Goal: Find specific page/section: Find specific page/section

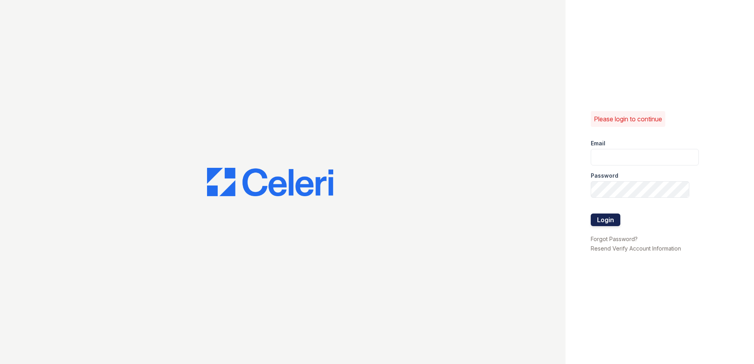
type input "[EMAIL_ADDRESS][DOMAIN_NAME]"
click at [610, 222] on button "Login" at bounding box center [606, 220] width 30 height 13
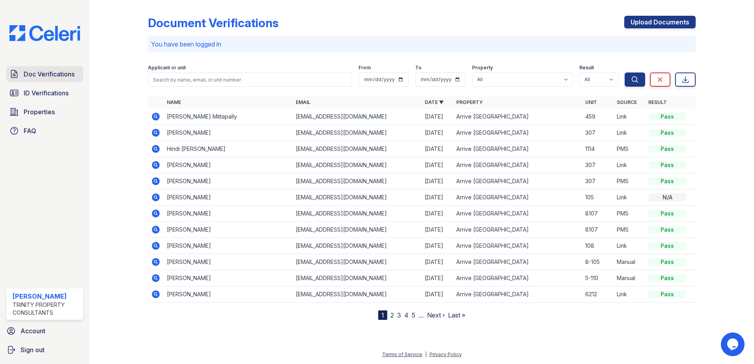
click at [22, 77] on link "Doc Verifications" at bounding box center [44, 74] width 77 height 16
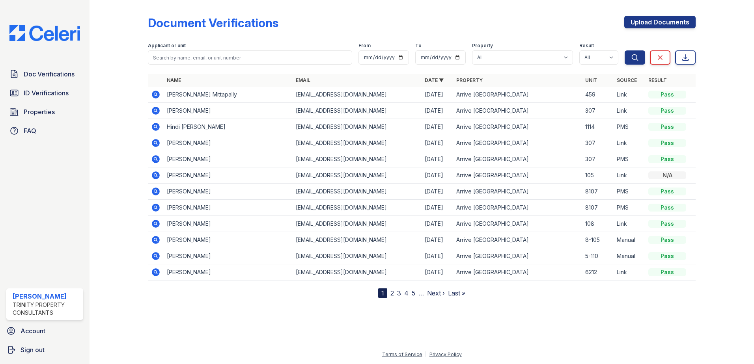
drag, startPoint x: 165, startPoint y: 175, endPoint x: 221, endPoint y: 175, distance: 56.4
click at [221, 175] on td "[PERSON_NAME]" at bounding box center [228, 176] width 129 height 16
drag, startPoint x: 221, startPoint y: 175, endPoint x: 202, endPoint y: 176, distance: 19.3
copy td "[PERSON_NAME]"
click at [156, 177] on icon at bounding box center [156, 175] width 8 height 8
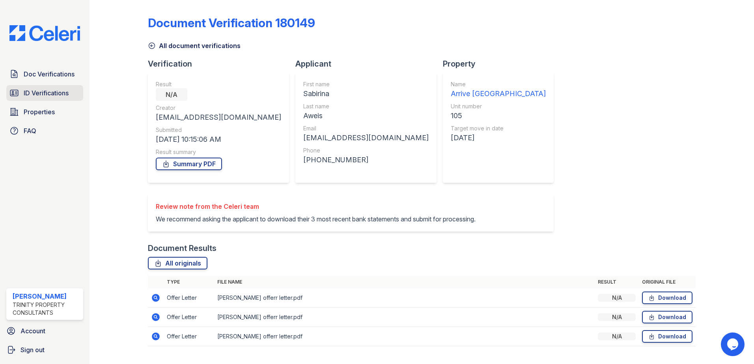
click at [44, 93] on span "ID Verifications" at bounding box center [46, 92] width 45 height 9
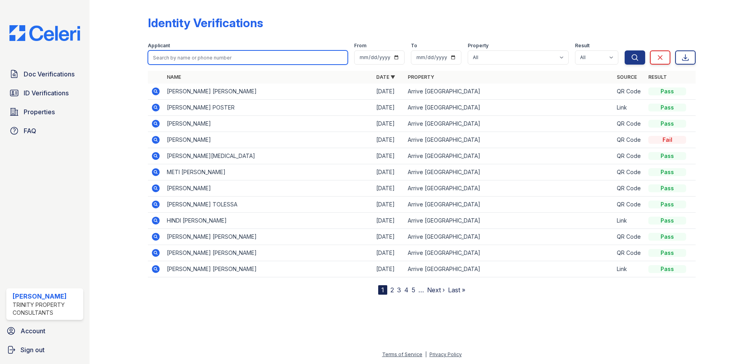
click at [213, 58] on input "search" at bounding box center [248, 57] width 200 height 14
paste input "Sabirina Aweis"
type input "Sabirina Aweis"
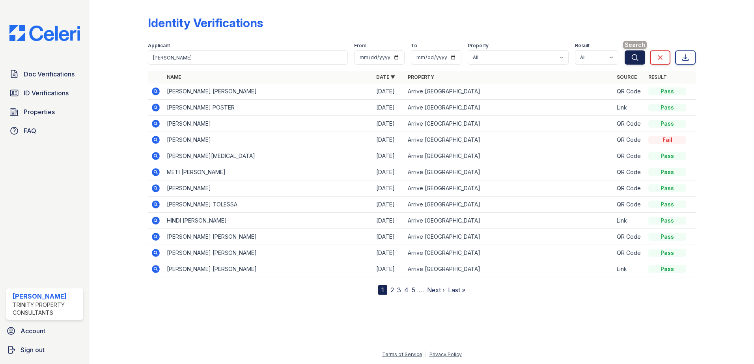
click at [636, 60] on icon "submit" at bounding box center [635, 58] width 8 height 8
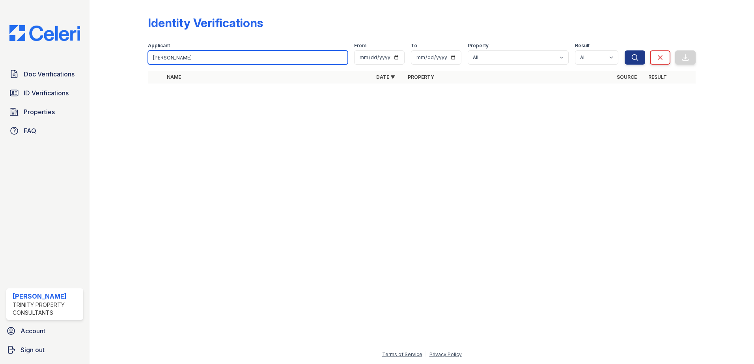
click at [240, 52] on input "[PERSON_NAME]" at bounding box center [248, 57] width 200 height 14
click at [239, 52] on input "[PERSON_NAME]" at bounding box center [248, 57] width 200 height 14
type input "S"
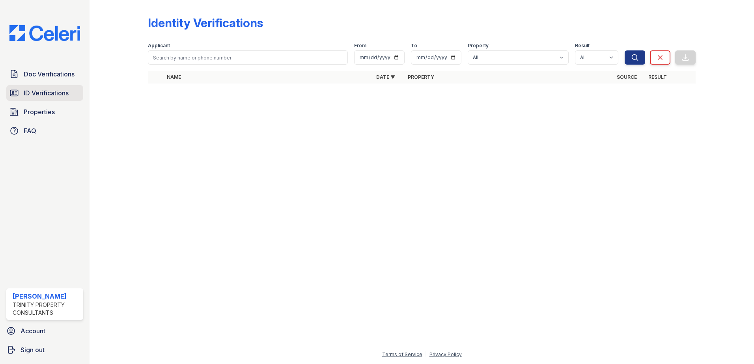
click at [41, 94] on span "ID Verifications" at bounding box center [46, 92] width 45 height 9
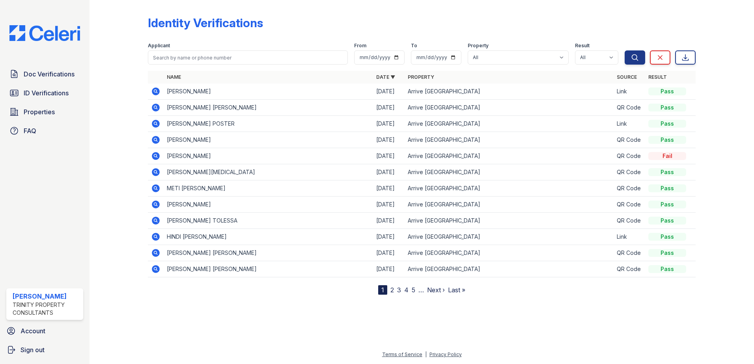
drag, startPoint x: 168, startPoint y: 92, endPoint x: 254, endPoint y: 92, distance: 86.7
click at [254, 92] on td "SABIRINA ABUKAR AWEIS" at bounding box center [268, 92] width 209 height 16
drag, startPoint x: 254, startPoint y: 92, endPoint x: 232, endPoint y: 91, distance: 22.1
copy td "SABIRINA ABUKAR AWEIS"
click at [157, 91] on icon at bounding box center [155, 91] width 9 height 9
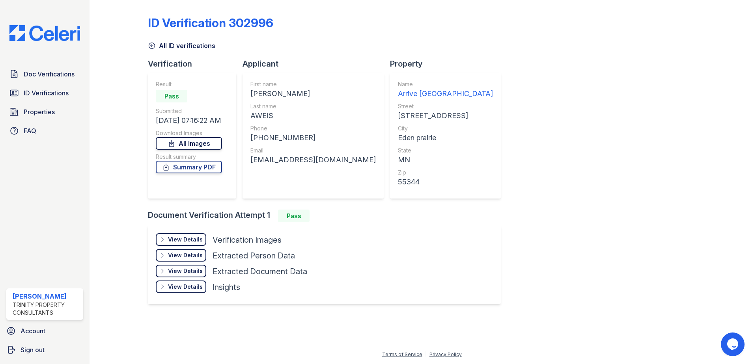
click at [201, 145] on link "All Images" at bounding box center [189, 143] width 66 height 13
click at [199, 164] on link "Summary PDF" at bounding box center [189, 167] width 66 height 13
